Goal: Task Accomplishment & Management: Manage account settings

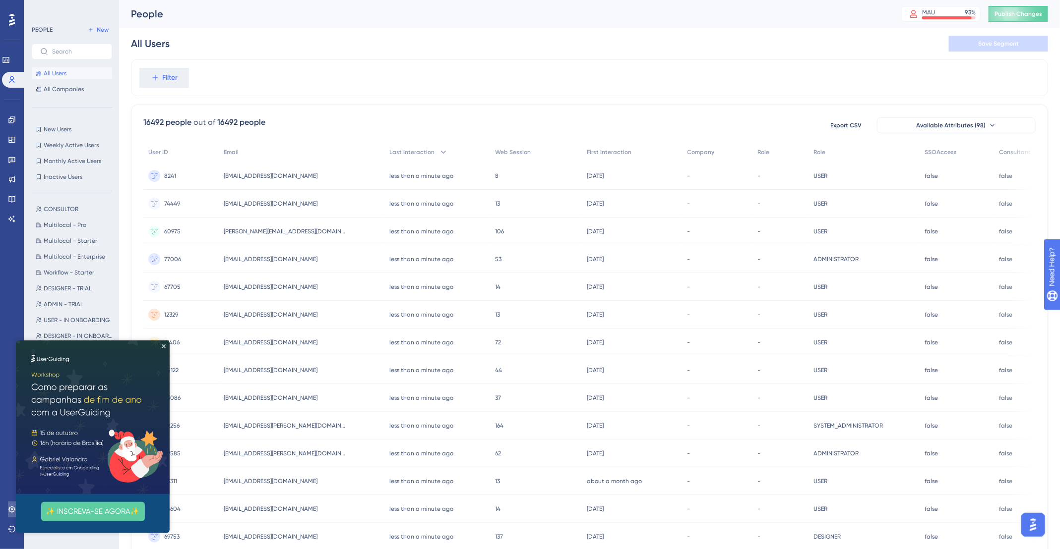
click at [9, 514] on link at bounding box center [12, 510] width 8 height 16
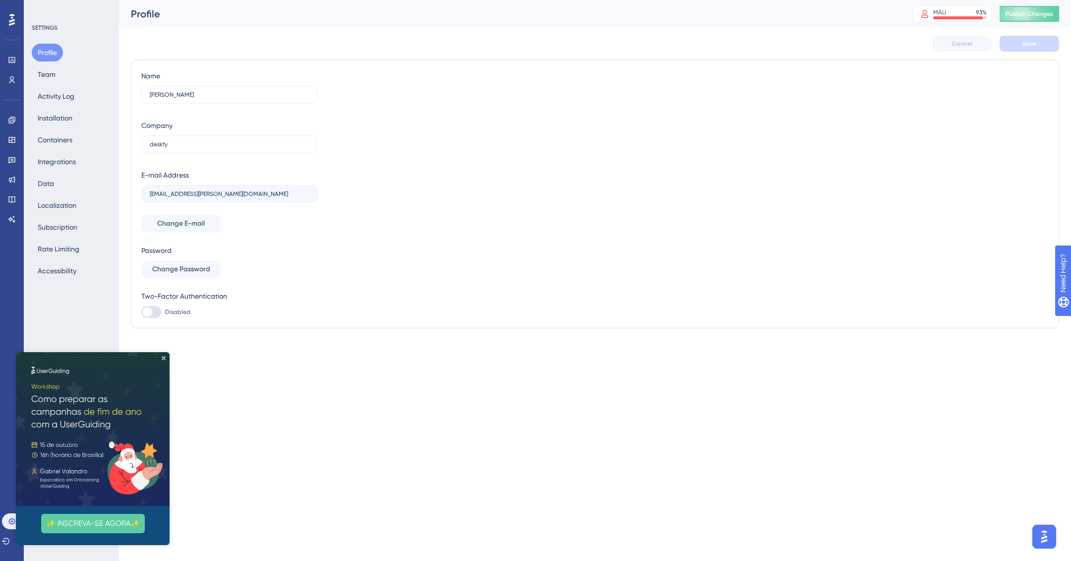
click at [166, 356] on img at bounding box center [93, 429] width 154 height 154
click at [164, 357] on icon "Close Preview" at bounding box center [164, 358] width 4 height 4
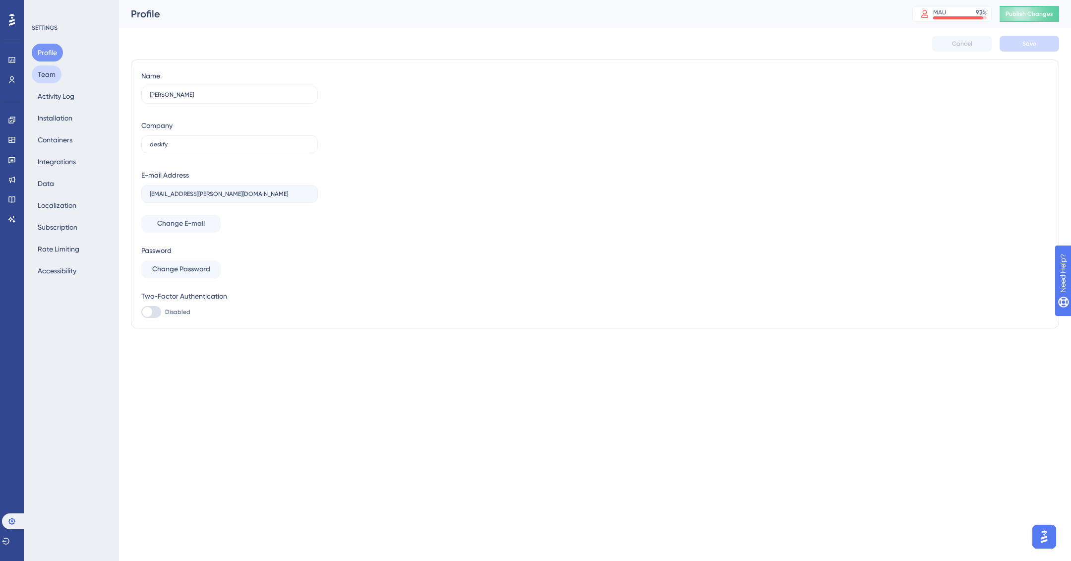
click at [44, 73] on button "Team" at bounding box center [47, 74] width 30 height 18
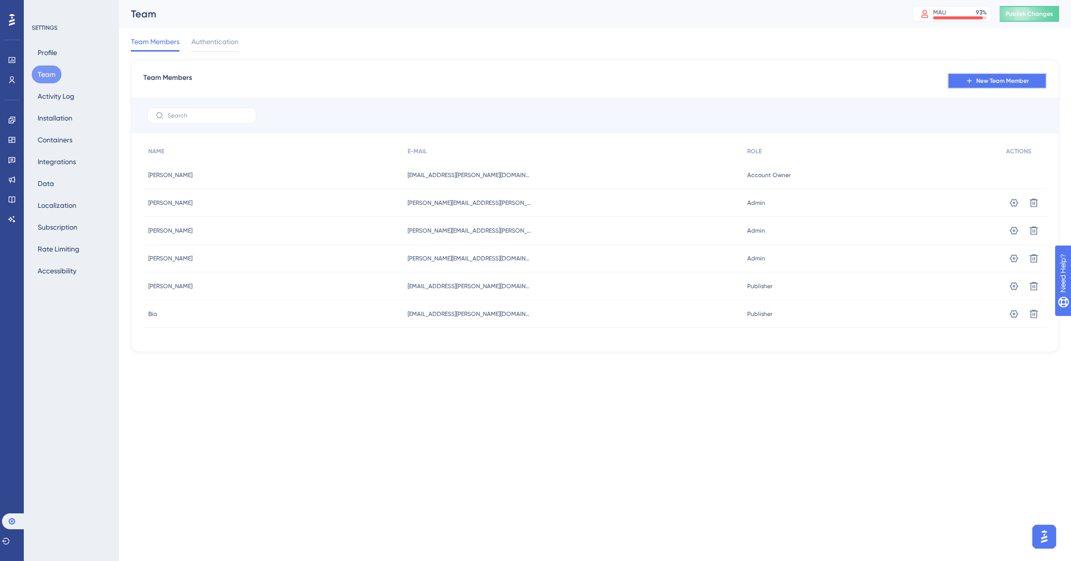
click at [999, 81] on span "New Team Member" at bounding box center [1002, 81] width 53 height 8
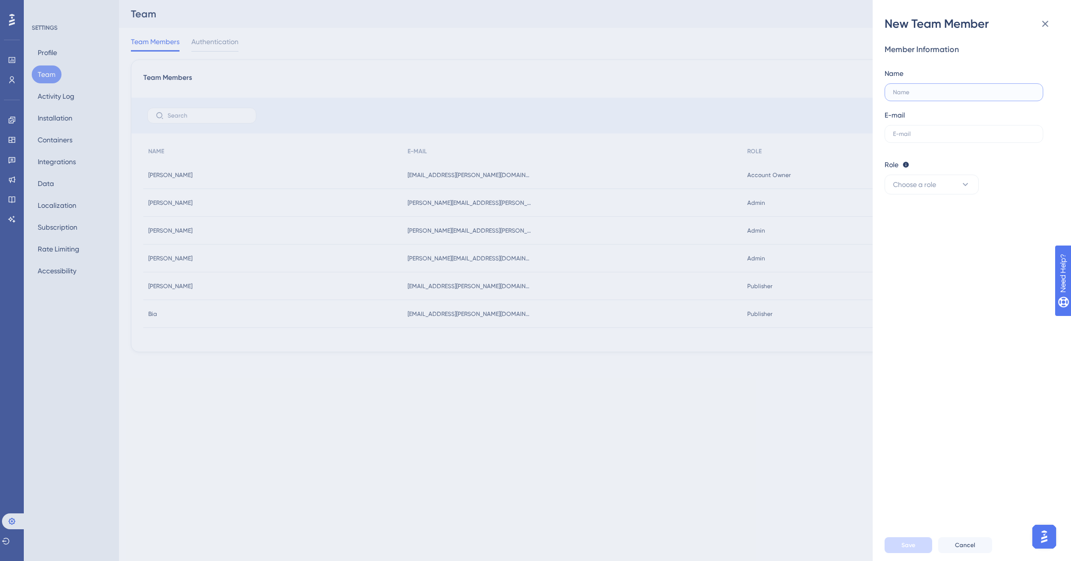
click at [926, 94] on input "text" at bounding box center [964, 92] width 142 height 7
drag, startPoint x: 908, startPoint y: 87, endPoint x: 910, endPoint y: 95, distance: 8.2
click at [909, 94] on label at bounding box center [964, 92] width 159 height 18
click at [938, 96] on label at bounding box center [964, 92] width 159 height 18
click at [938, 96] on input "text" at bounding box center [964, 92] width 142 height 7
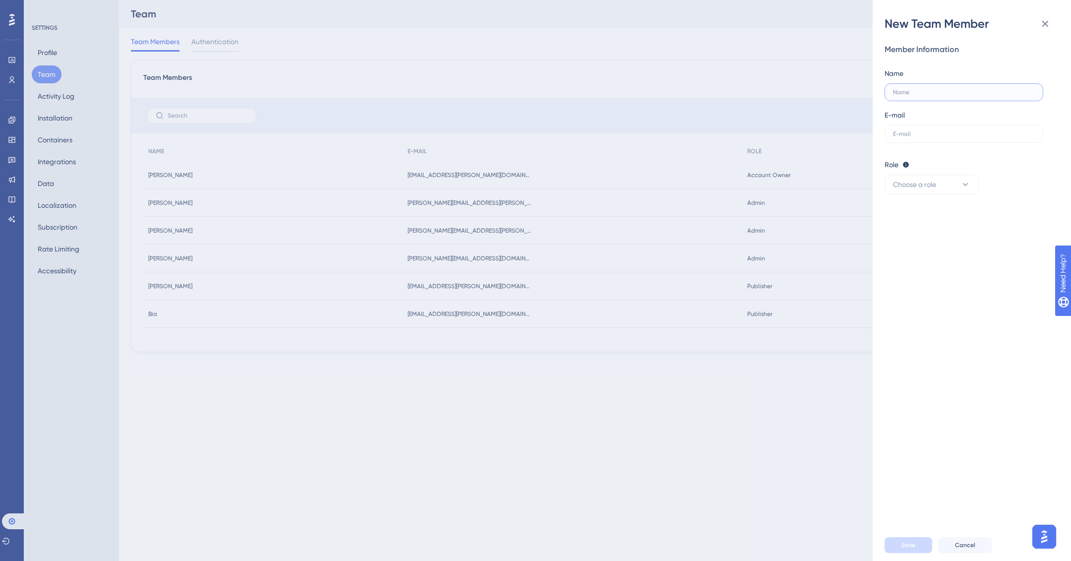
paste input "[PERSON_NAME]"
type input "[PERSON_NAME]"
click at [920, 144] on div "Member Information Name [PERSON_NAME] E-mail Role Editor: Create & edit materia…" at bounding box center [968, 119] width 167 height 151
click at [921, 134] on input "text" at bounding box center [964, 133] width 142 height 7
paste input "[PERSON_NAME][EMAIL_ADDRESS][DOMAIN_NAME]"
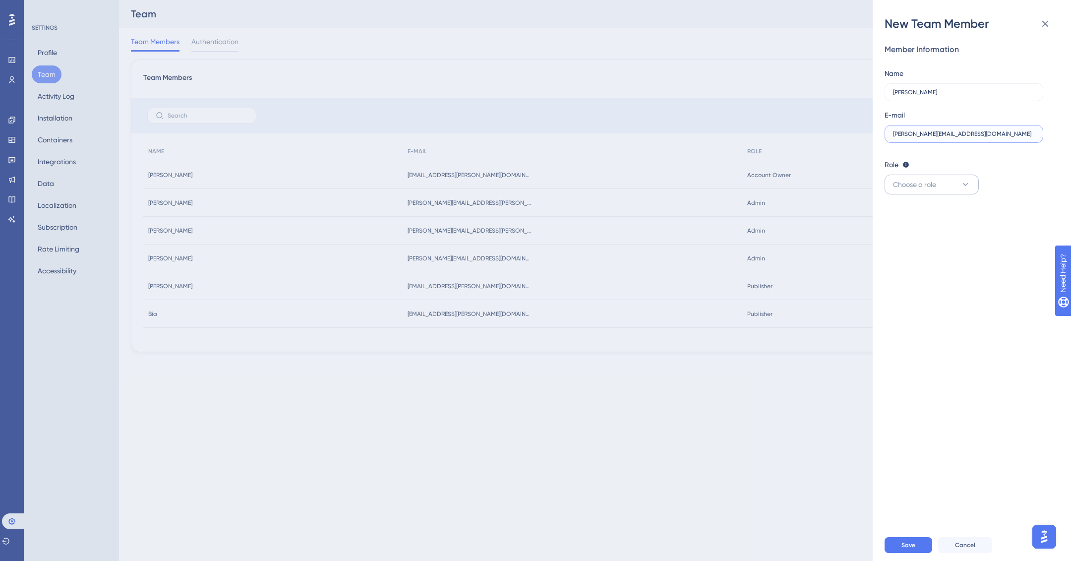
type input "[PERSON_NAME][EMAIL_ADDRESS][DOMAIN_NAME]"
click at [920, 180] on span "Choose a role" at bounding box center [914, 185] width 43 height 12
click at [931, 207] on div "Admin Admin" at bounding box center [931, 215] width 65 height 20
click at [913, 541] on span "Save" at bounding box center [908, 545] width 14 height 8
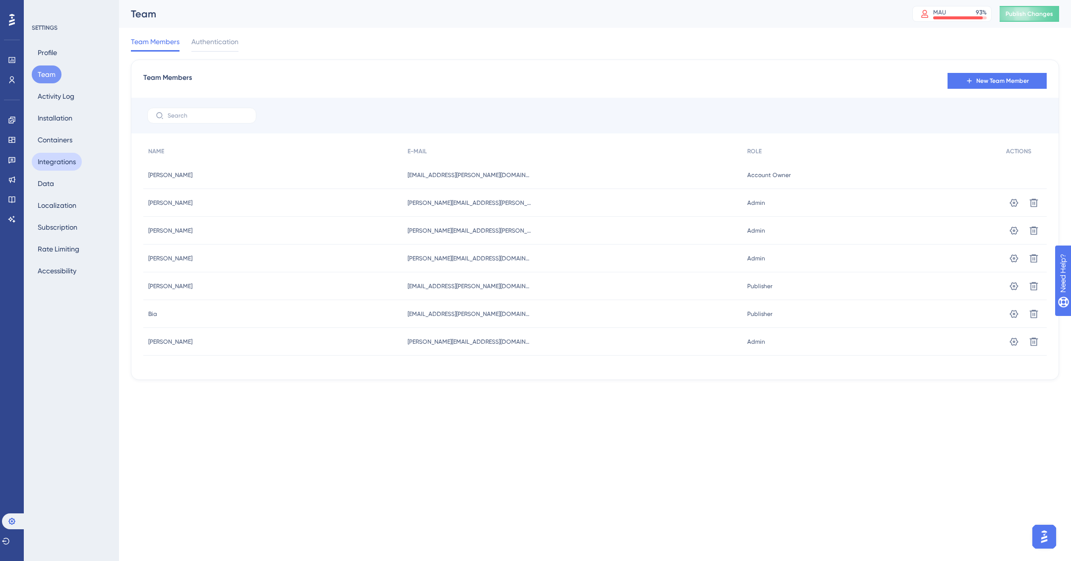
click at [54, 163] on button "Integrations" at bounding box center [57, 162] width 50 height 18
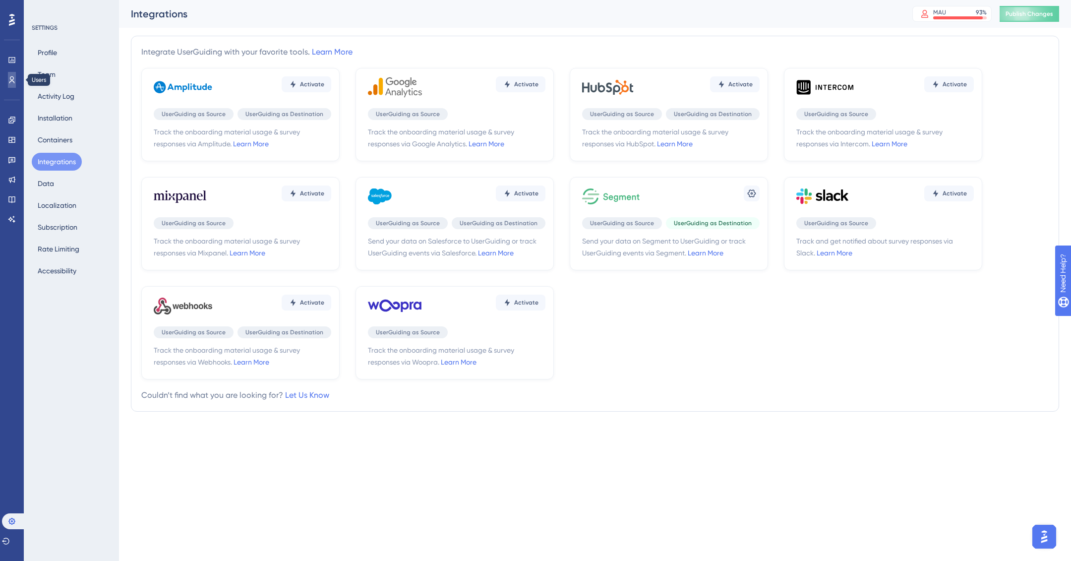
click at [12, 76] on icon at bounding box center [11, 79] width 5 height 7
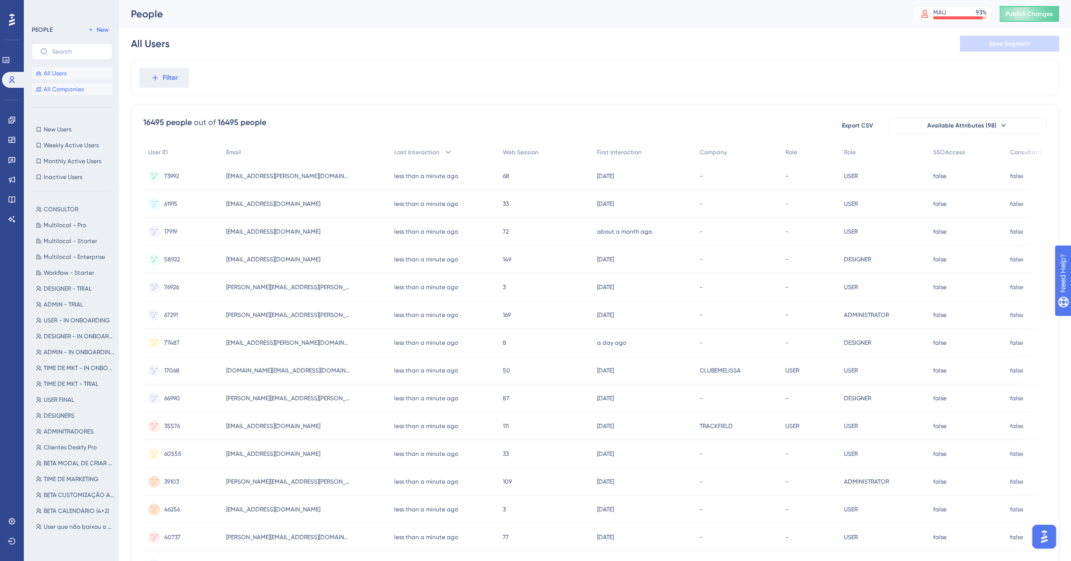
click at [85, 92] on button "All Companies" at bounding box center [72, 89] width 80 height 12
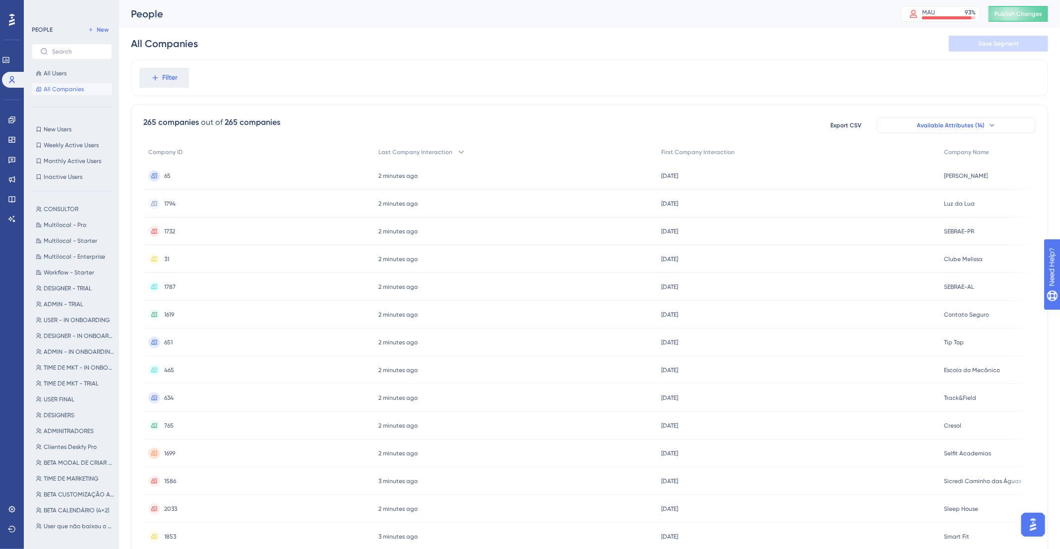
click at [957, 122] on span "Available Attributes (14)" at bounding box center [951, 125] width 68 height 8
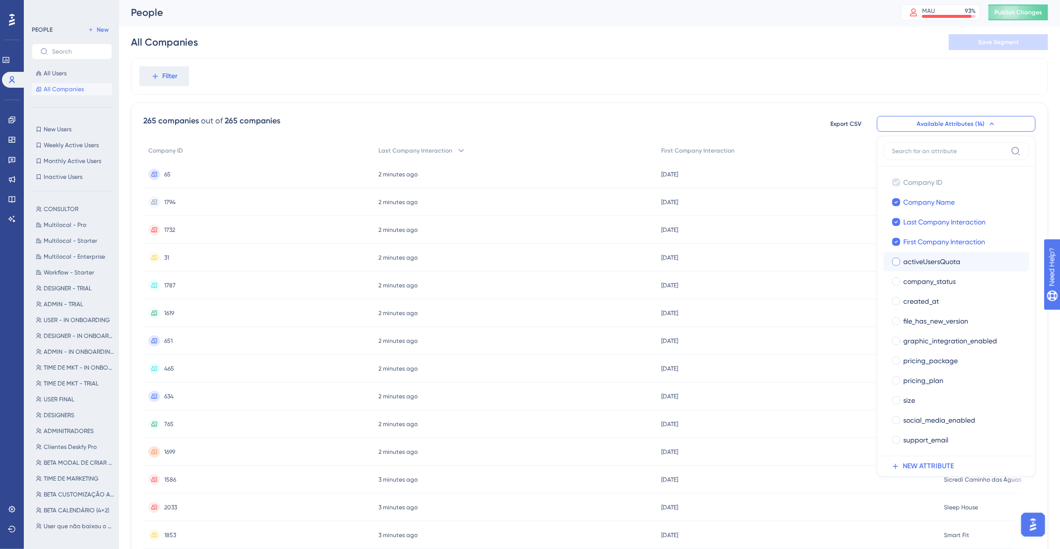
scroll to position [3, 0]
